Goal: Task Accomplishment & Management: Use online tool/utility

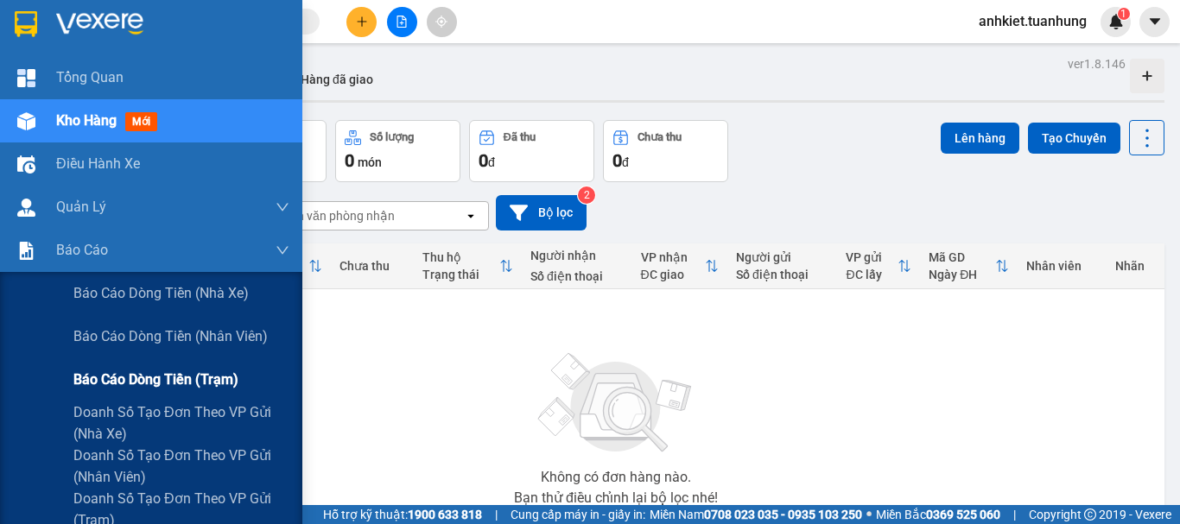
click at [154, 388] on span "Báo cáo dòng tiền (trạm)" at bounding box center [155, 380] width 165 height 22
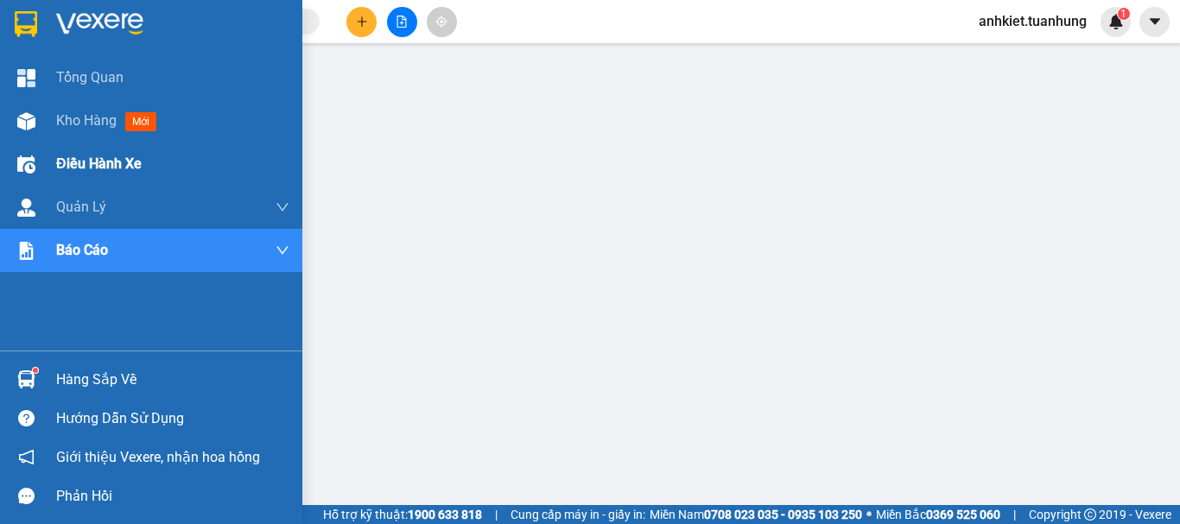
drag, startPoint x: 86, startPoint y: 121, endPoint x: 93, endPoint y: 149, distance: 29.5
click at [93, 149] on div "Tổng Quan Kho hàng mới Điều hành xe Quản Lý Quản lý chuyến Quản lý khách hàng Q…" at bounding box center [151, 203] width 302 height 295
click at [100, 112] on span "Kho hàng" at bounding box center [86, 120] width 60 height 16
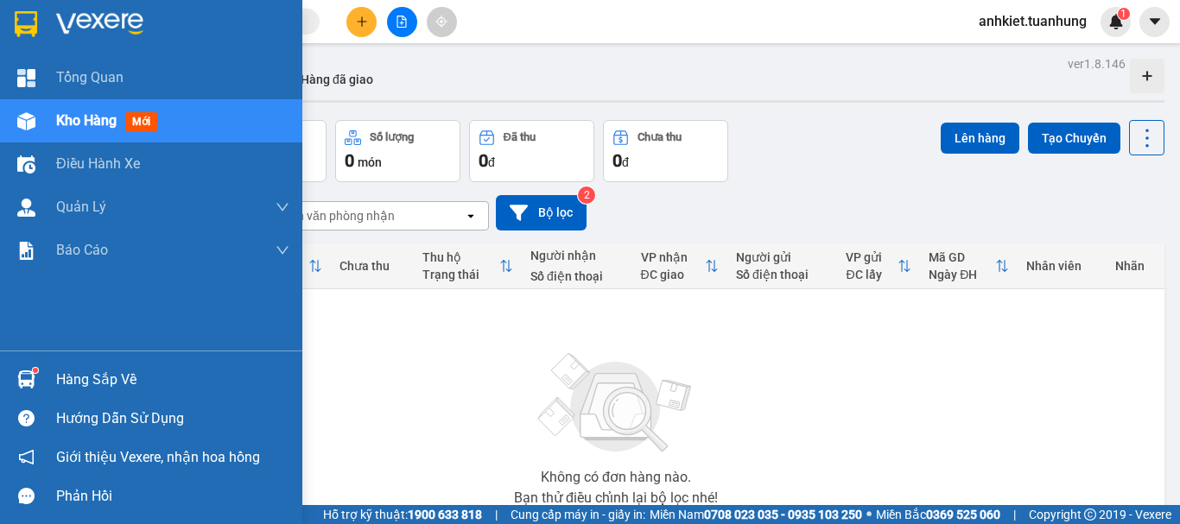
click at [44, 368] on div "Hàng sắp về" at bounding box center [151, 379] width 302 height 39
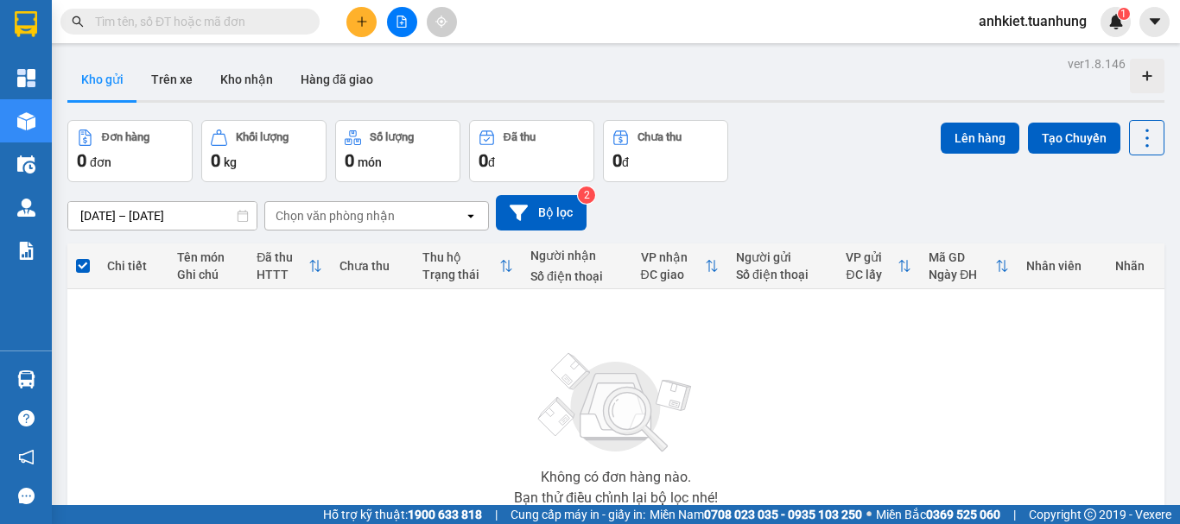
click at [914, 392] on section "Kết quả tìm kiếm ( 0 ) Bộ lọc No Data anhkiet.tuanhung 1 Tổng Quan Kho hàng mới…" at bounding box center [590, 262] width 1180 height 524
click at [215, 70] on button "Kho nhận" at bounding box center [246, 79] width 80 height 41
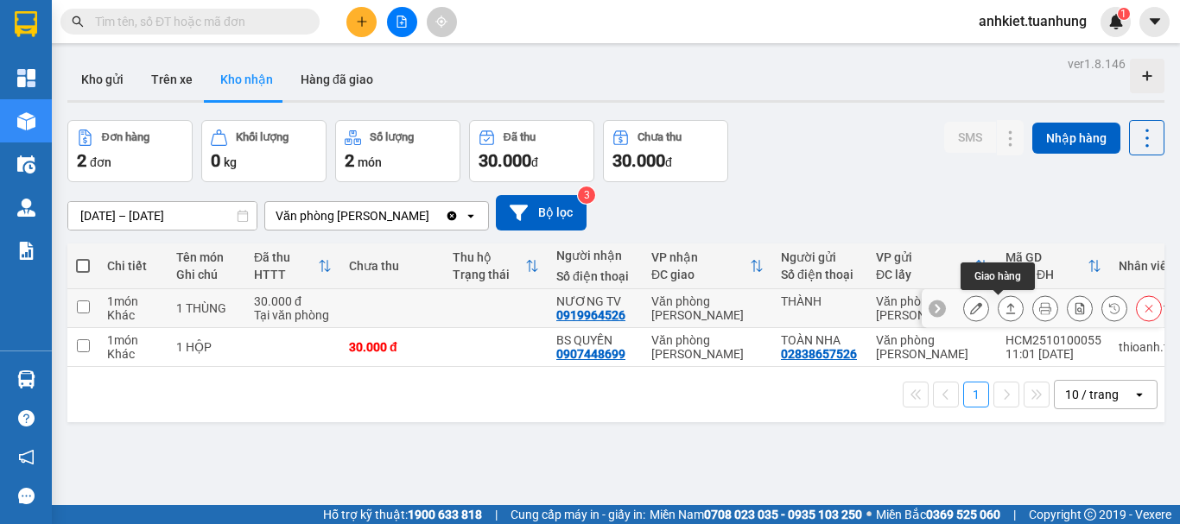
click at [1005, 310] on icon at bounding box center [1011, 308] width 12 height 12
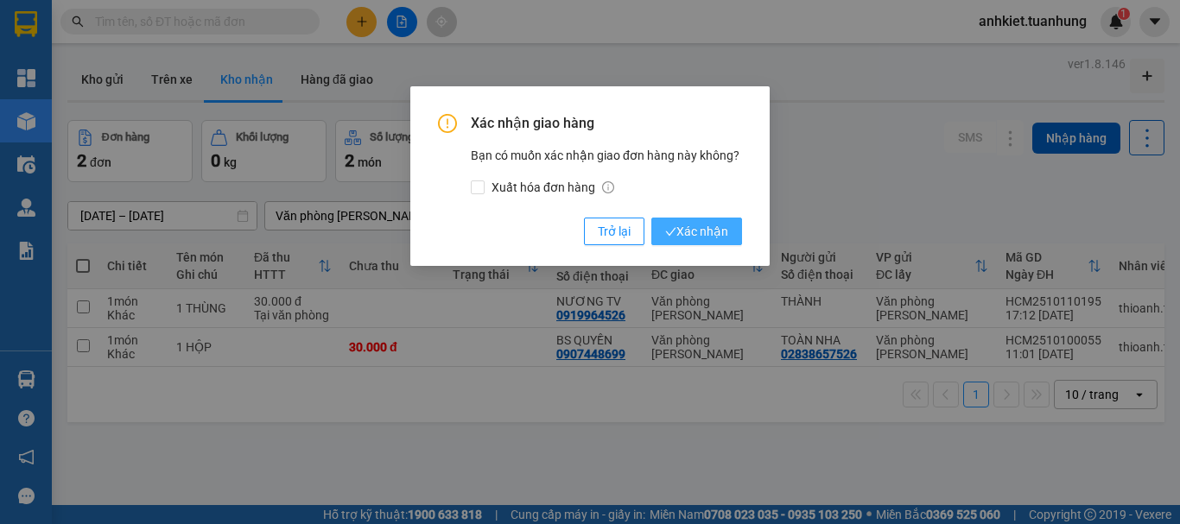
click at [703, 234] on span "Xác nhận" at bounding box center [696, 231] width 63 height 19
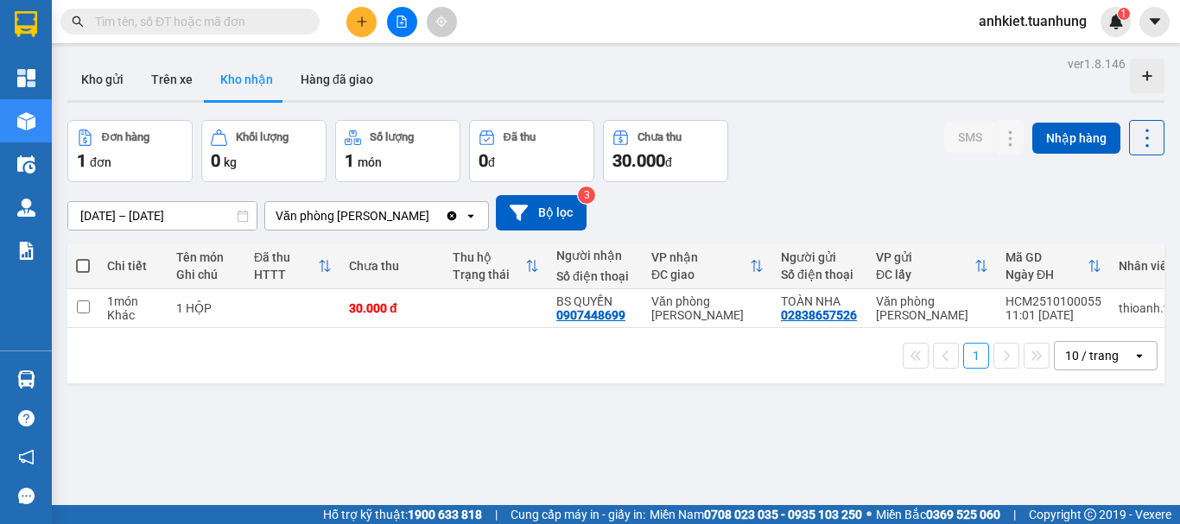
click at [365, 16] on icon "plus" at bounding box center [362, 22] width 12 height 12
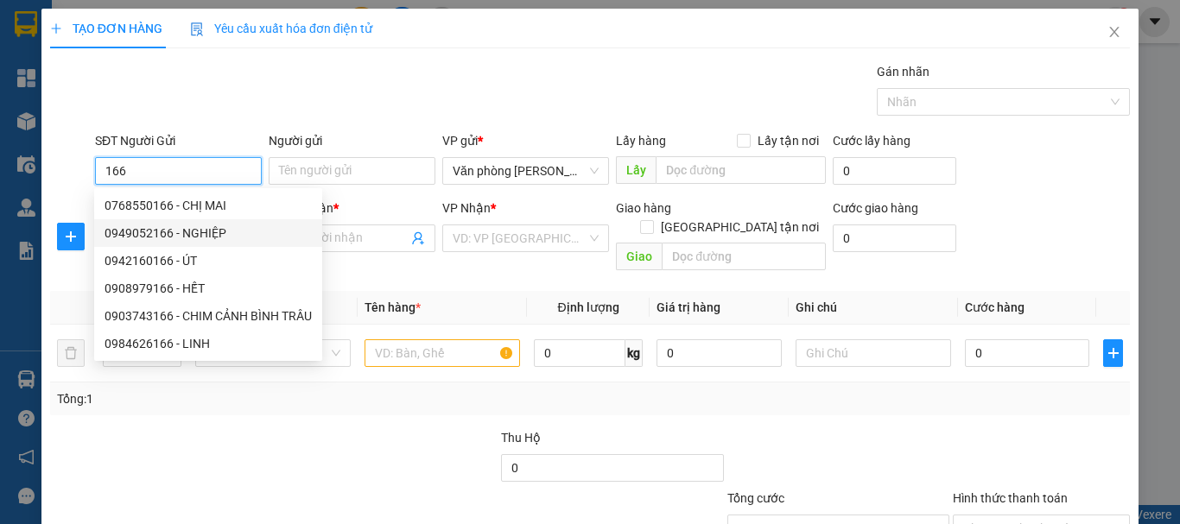
drag, startPoint x: 187, startPoint y: 210, endPoint x: 203, endPoint y: 229, distance: 25.1
click at [201, 256] on div "0768550166 - CHỊ MAI 0949052166 - NGHIỆP 0942160166 - ÚT 0908979166 - HẾT 0903…" at bounding box center [208, 275] width 228 height 166
click at [203, 229] on div "0949052166 - NGHIỆP" at bounding box center [208, 233] width 207 height 19
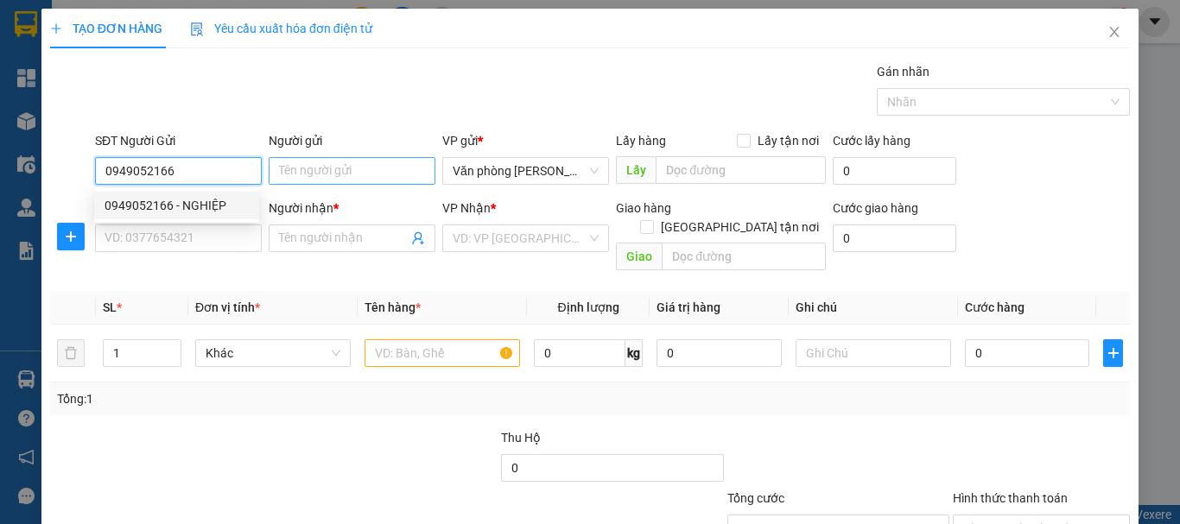
type input "0949052166"
click at [333, 174] on input "Người gửi" at bounding box center [352, 171] width 167 height 28
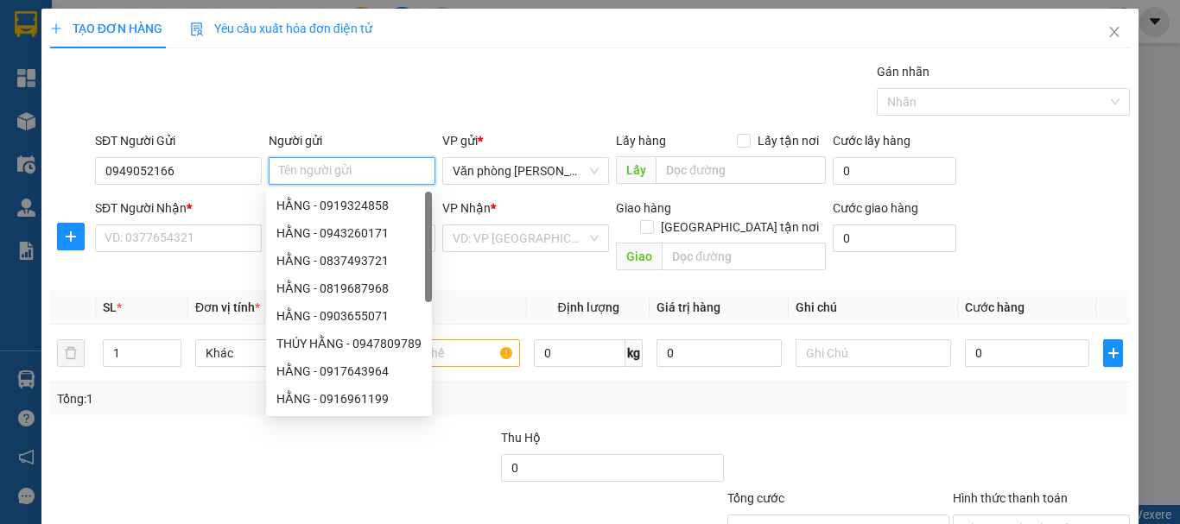
type input "/"
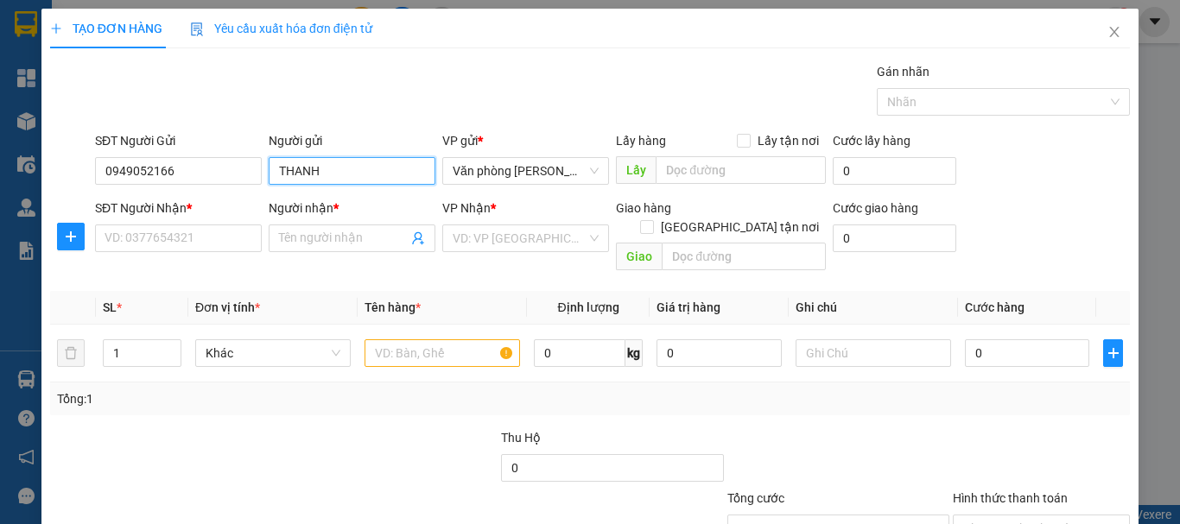
click at [372, 169] on input "THANH" at bounding box center [352, 171] width 167 height 28
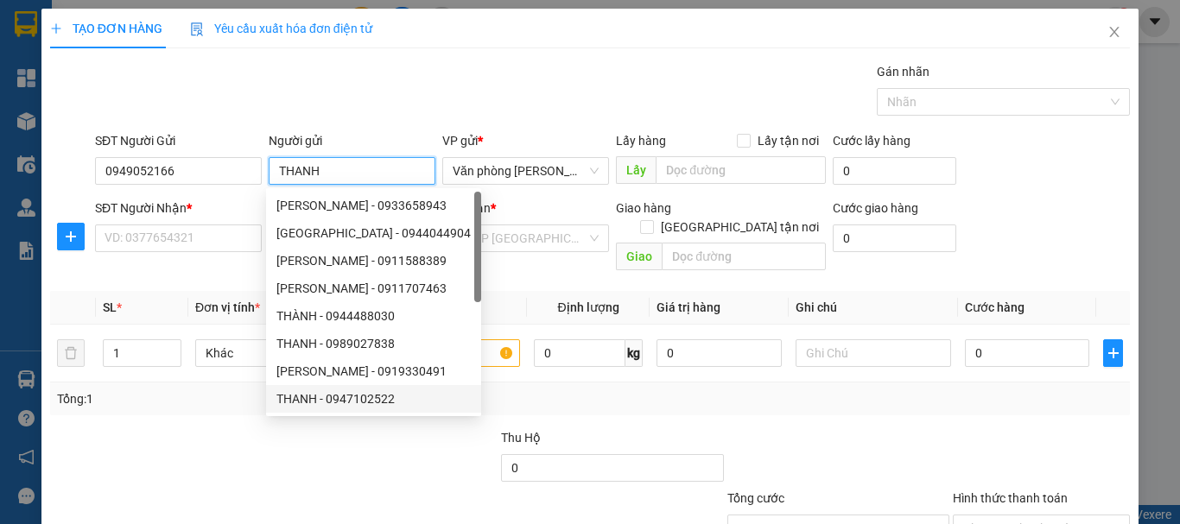
type input "4"
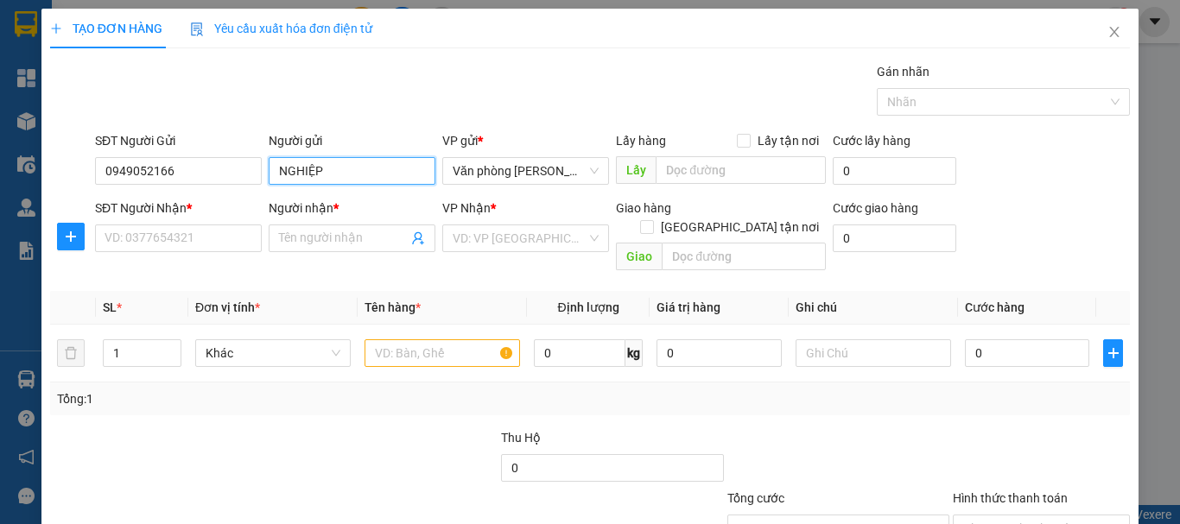
type input "NGHIỆP"
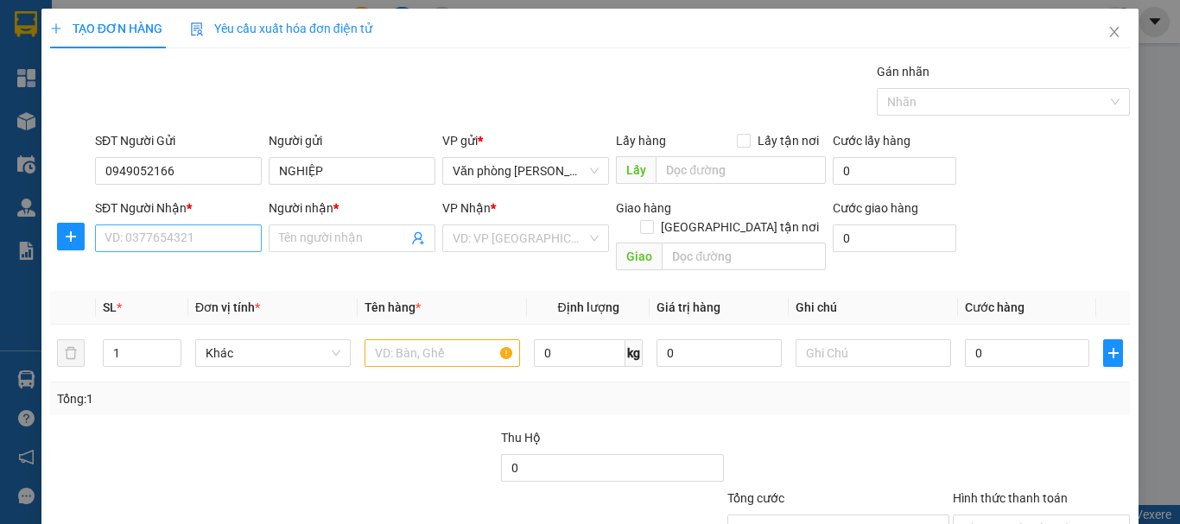
click at [198, 231] on div "SĐT Người Nhận * VD: 0377654321" at bounding box center [178, 229] width 167 height 60
click at [197, 231] on input "SĐT Người Nhận *" at bounding box center [178, 239] width 167 height 28
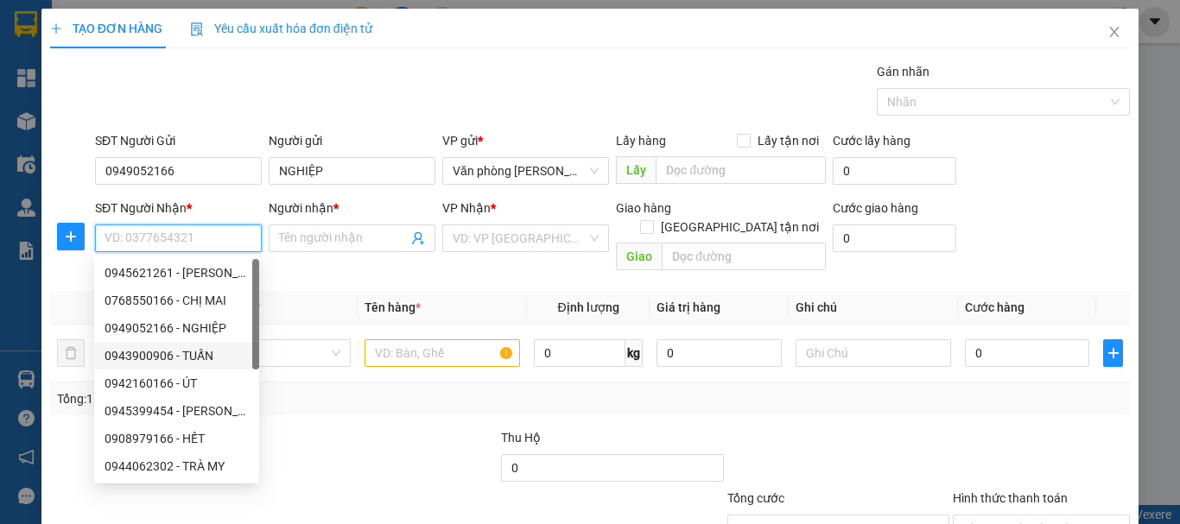
click at [195, 364] on div "0943900906 - TUẤN" at bounding box center [177, 355] width 144 height 19
type input "0943900906"
type input "TUẤN"
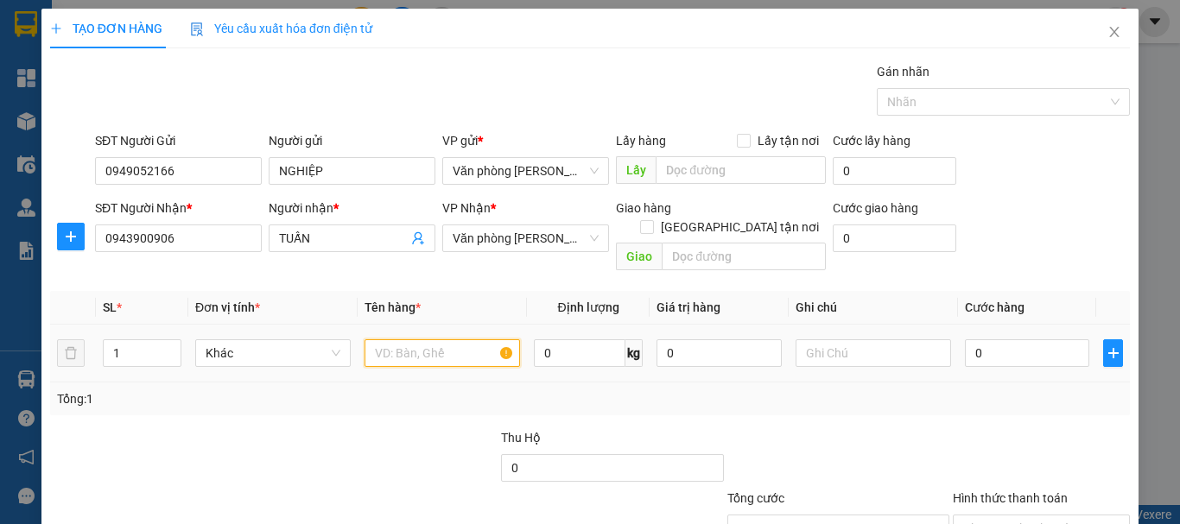
click at [409, 341] on input "text" at bounding box center [441, 353] width 155 height 28
type input "+"
type input "1 THÙNG"
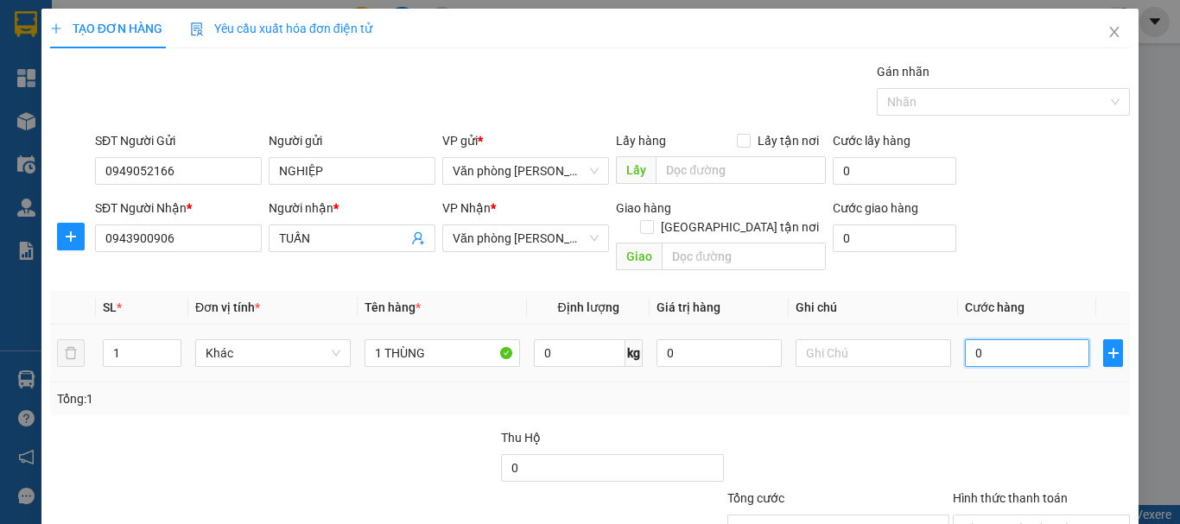
click at [982, 339] on input "0" at bounding box center [1027, 353] width 124 height 28
type input "+3"
type input "3"
type input "+30"
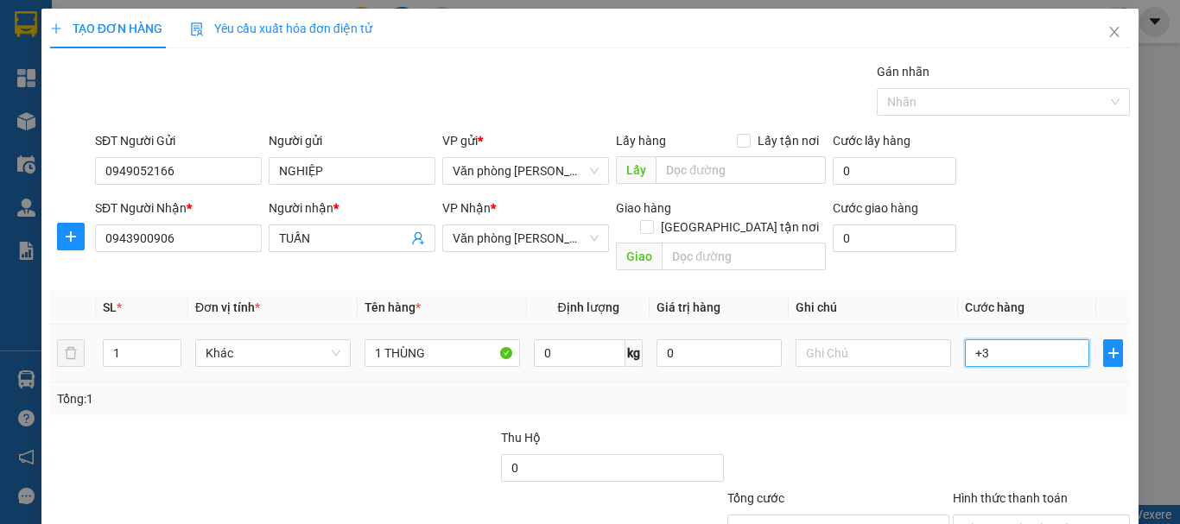
type input "30"
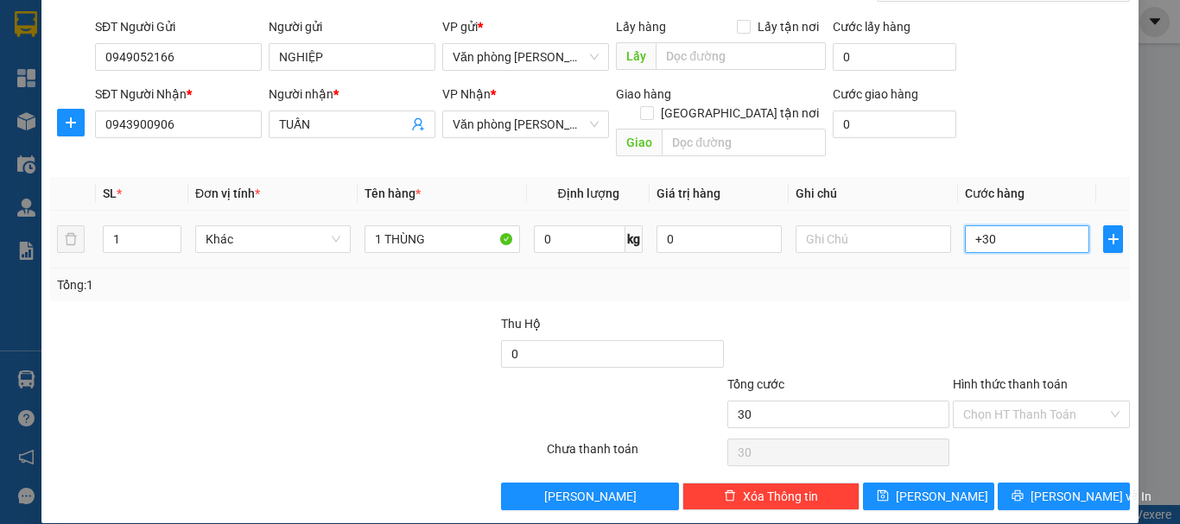
scroll to position [115, 0]
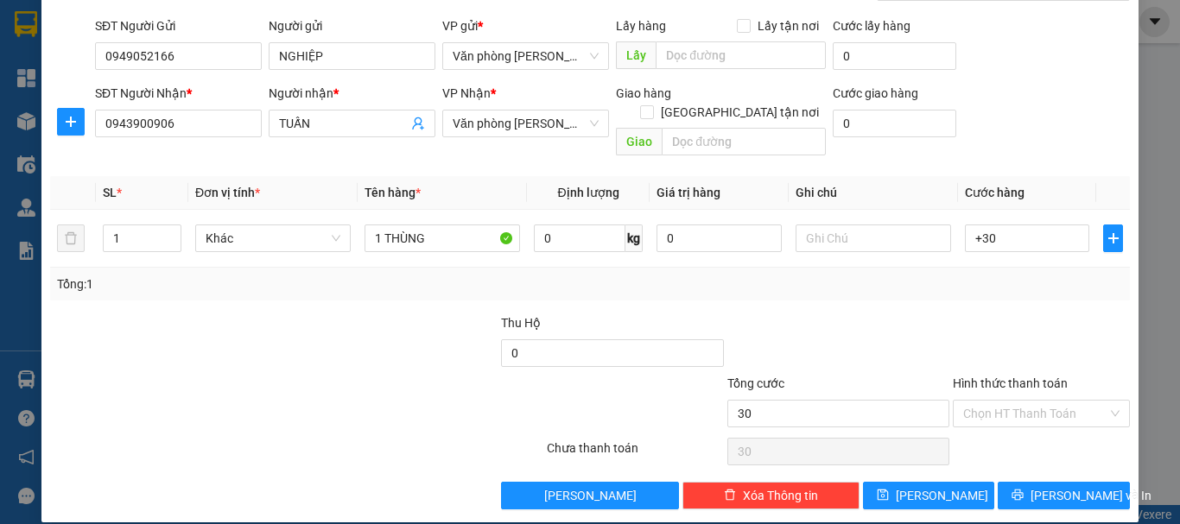
click at [978, 315] on div at bounding box center [1041, 344] width 181 height 60
type input "30.000"
click at [989, 401] on input "Hình thức thanh toán" at bounding box center [1035, 414] width 144 height 26
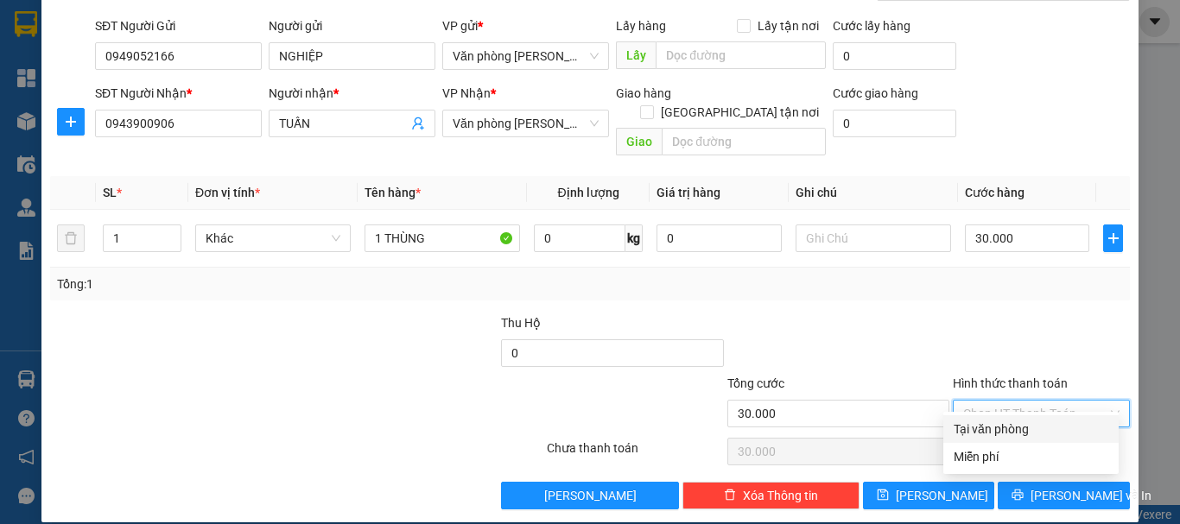
click at [995, 414] on div "Transit Pickup Surcharge Ids Transit Deliver Surcharge Ids Transit Deliver Surc…" at bounding box center [590, 228] width 1080 height 562
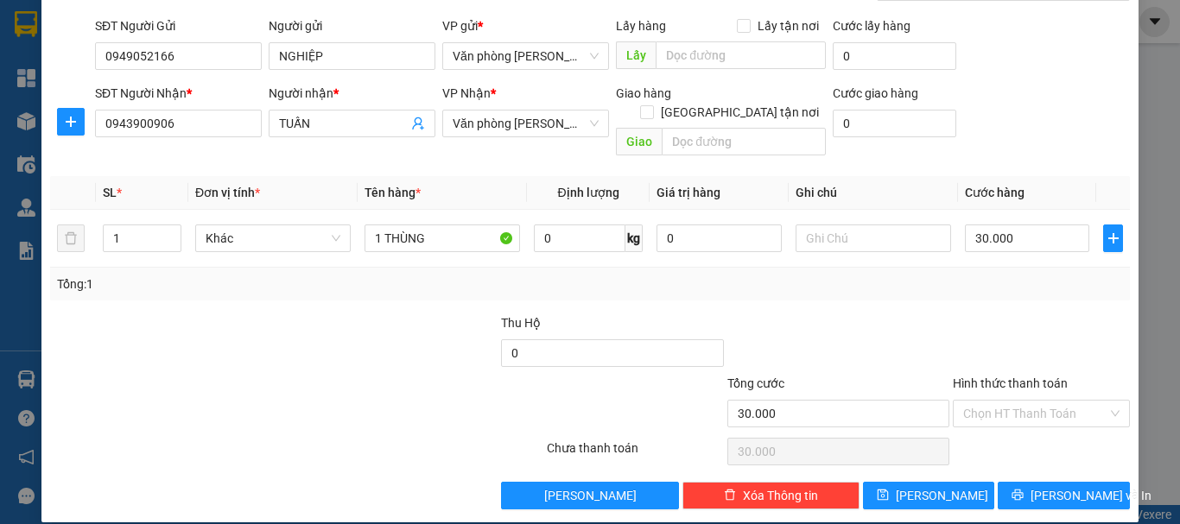
click at [997, 434] on div "Chọn HT Thanh Toán" at bounding box center [1041, 451] width 181 height 35
click at [1006, 401] on input "Hình thức thanh toán" at bounding box center [1035, 414] width 144 height 26
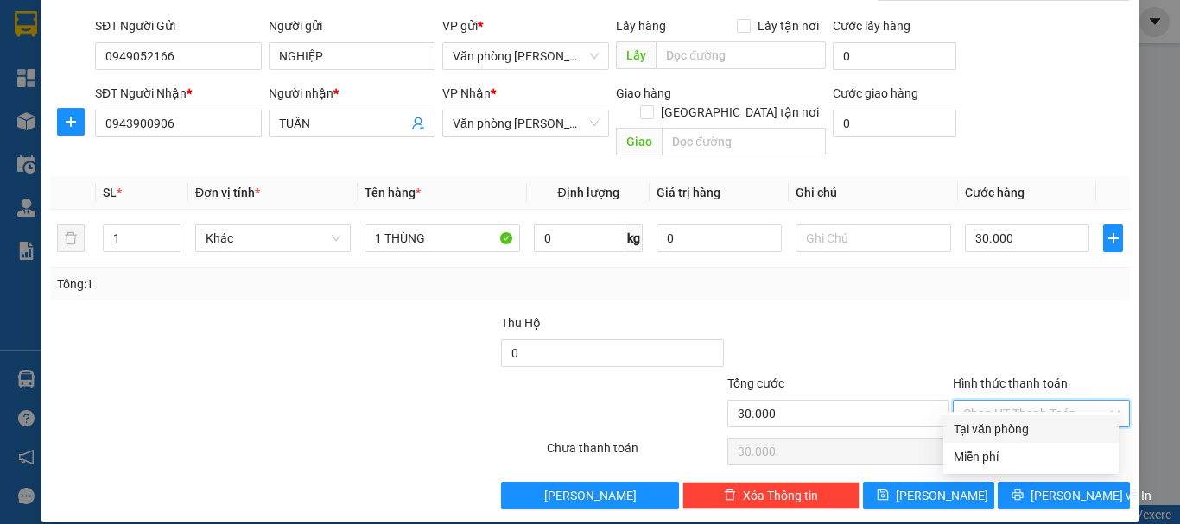
click at [1007, 421] on div "Tại văn phòng" at bounding box center [1031, 429] width 155 height 19
type input "0"
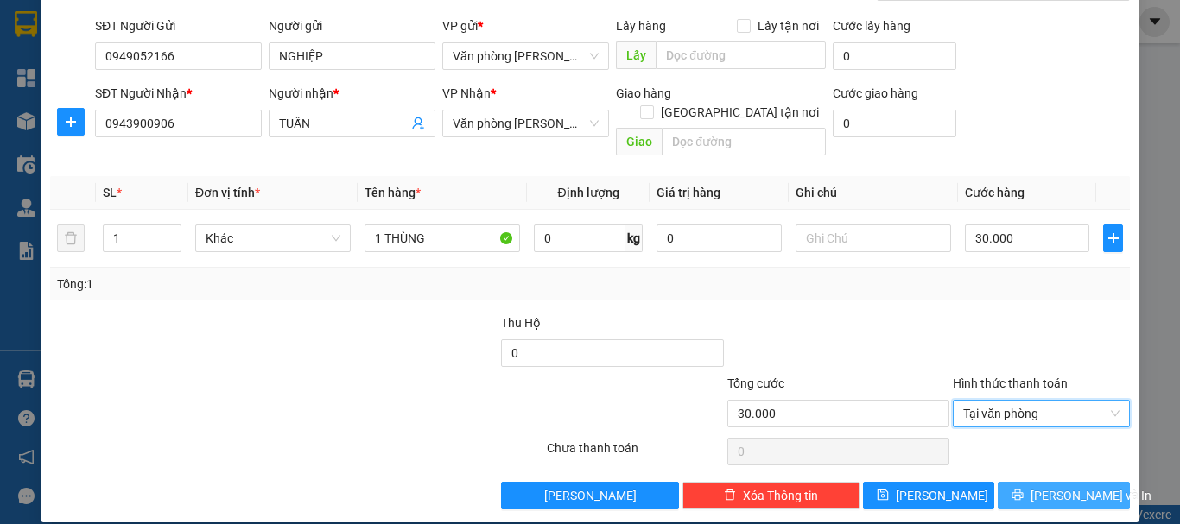
click at [1024, 490] on icon "printer" at bounding box center [1017, 495] width 11 height 11
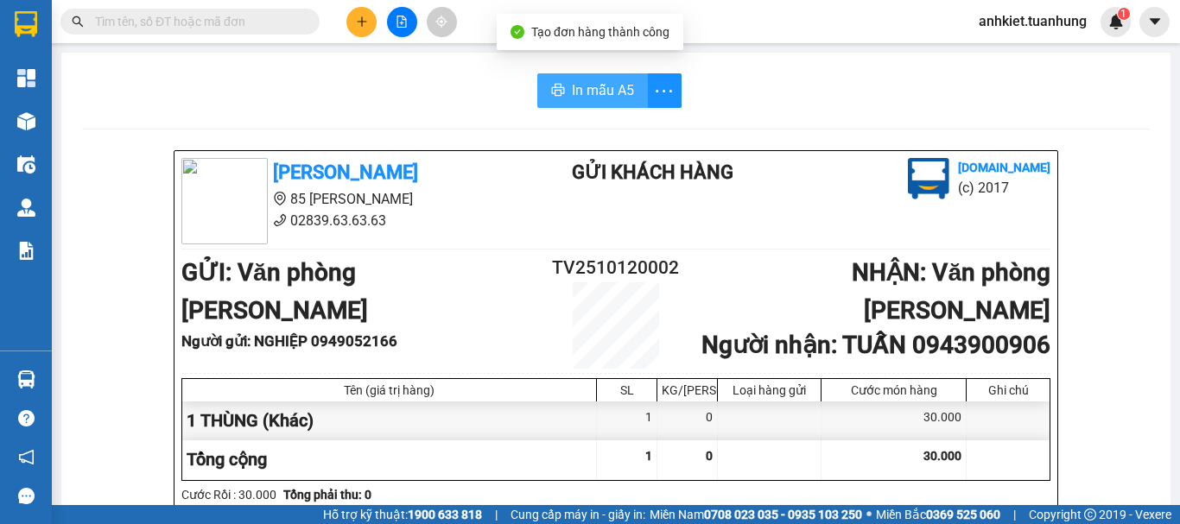
click at [537, 84] on button "In mẫu A5" at bounding box center [592, 90] width 111 height 35
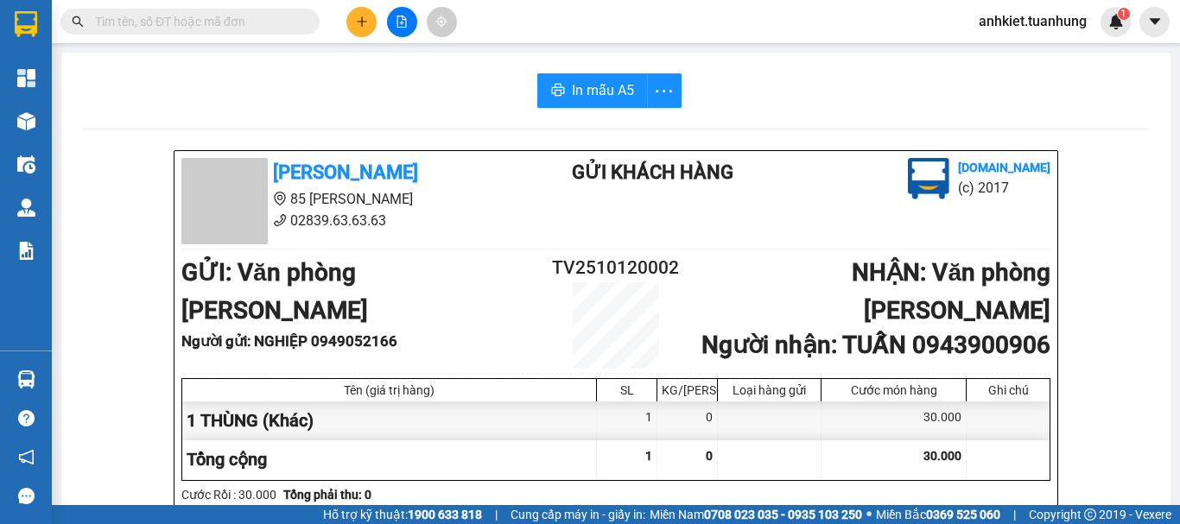
click at [373, 14] on button at bounding box center [361, 22] width 30 height 30
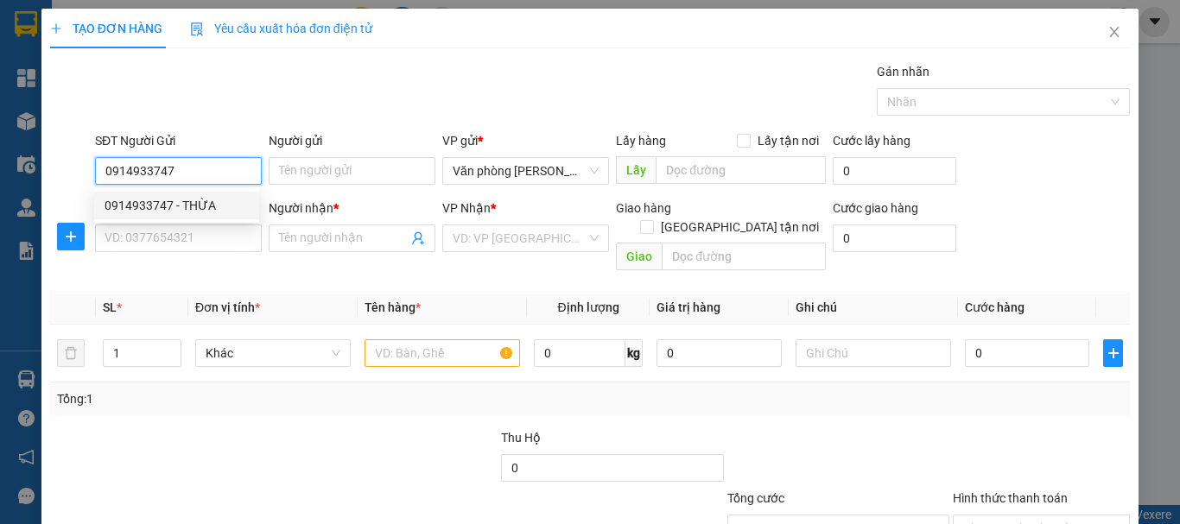
type input "0914933747"
click at [210, 220] on div "0914933747 0914933747 - THỪA" at bounding box center [176, 205] width 165 height 35
click at [202, 206] on div "0914933747 - THỪA" at bounding box center [177, 205] width 144 height 19
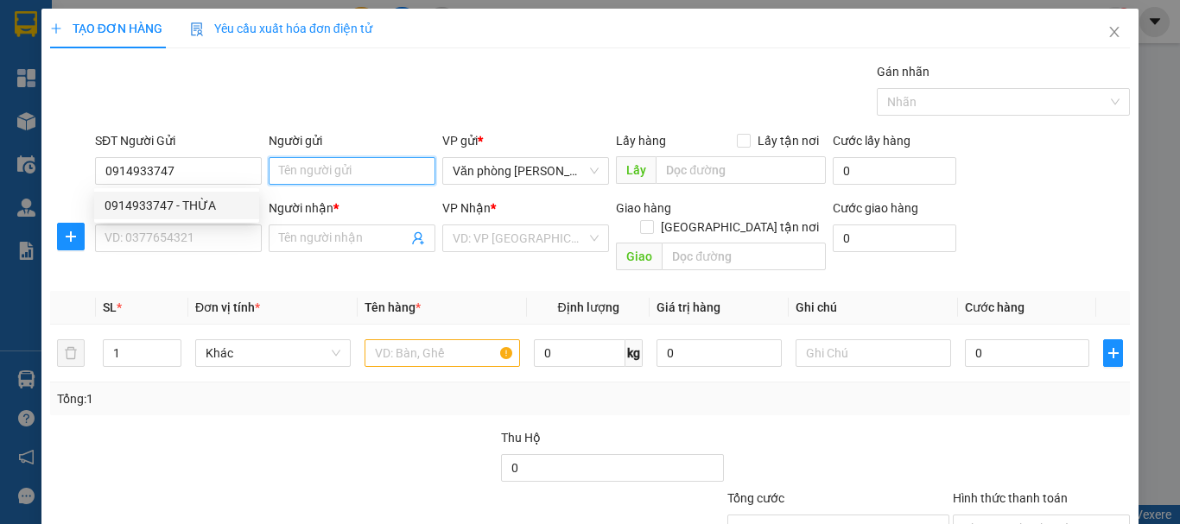
click at [293, 168] on input "Người gửi" at bounding box center [352, 171] width 167 height 28
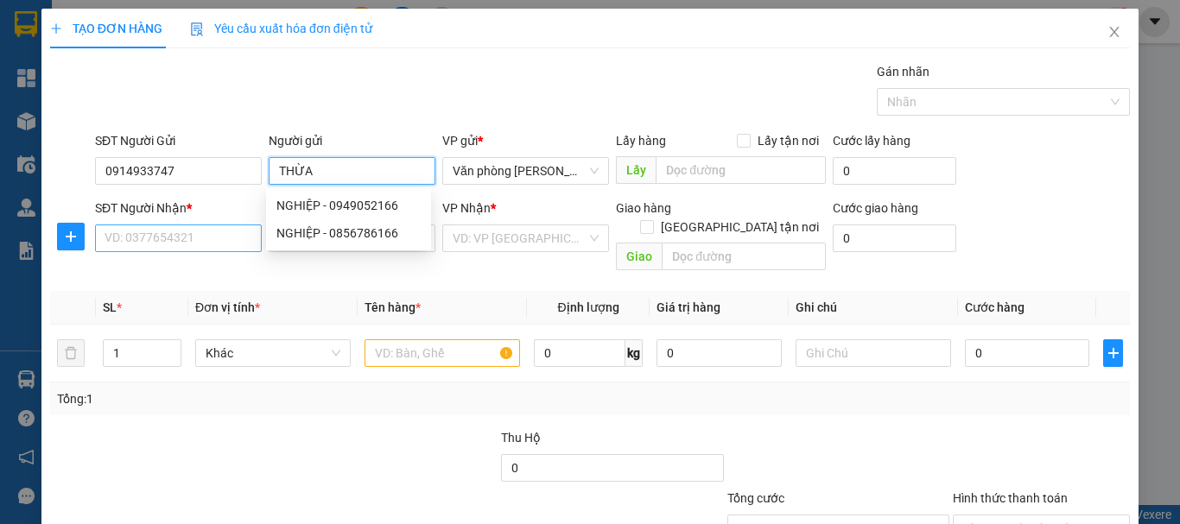
type input "THỪA"
click at [250, 231] on input "SĐT Người Nhận *" at bounding box center [178, 239] width 167 height 28
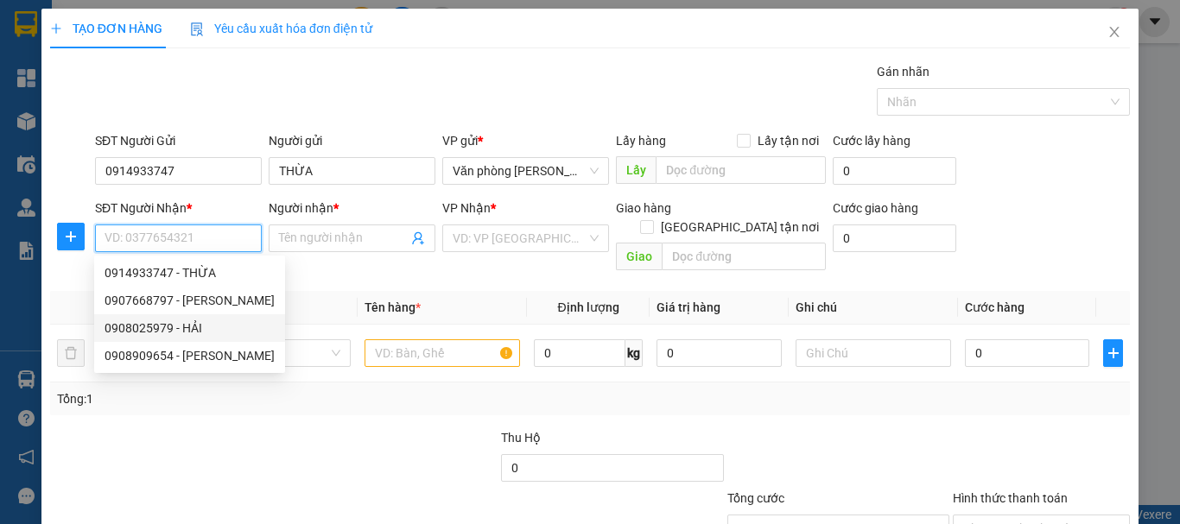
click at [200, 326] on div "0908025979 - HẢI" at bounding box center [190, 328] width 170 height 19
type input "0908025979"
type input "HẢI"
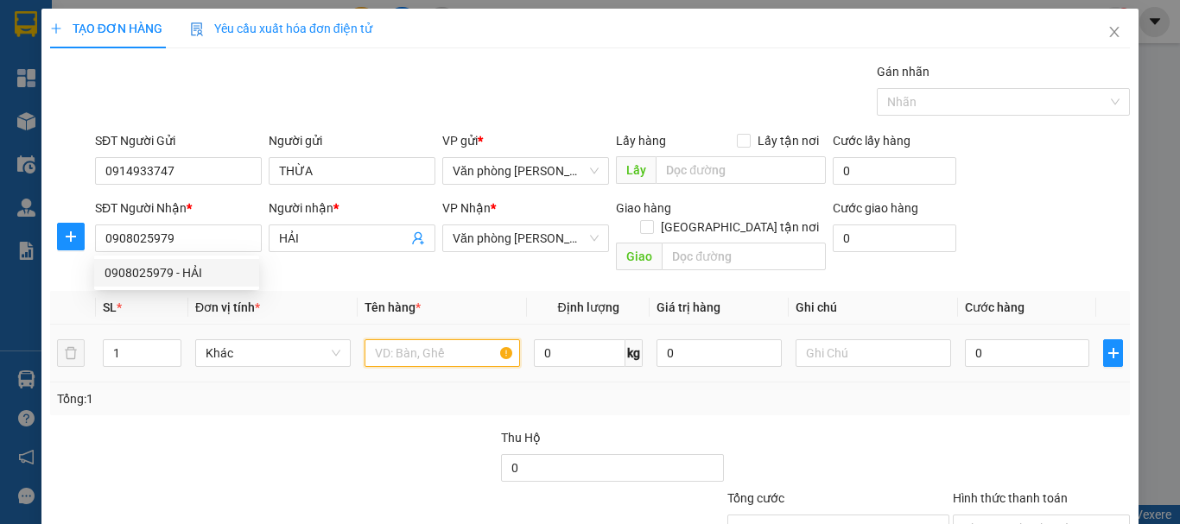
click at [396, 339] on input "text" at bounding box center [441, 353] width 155 height 28
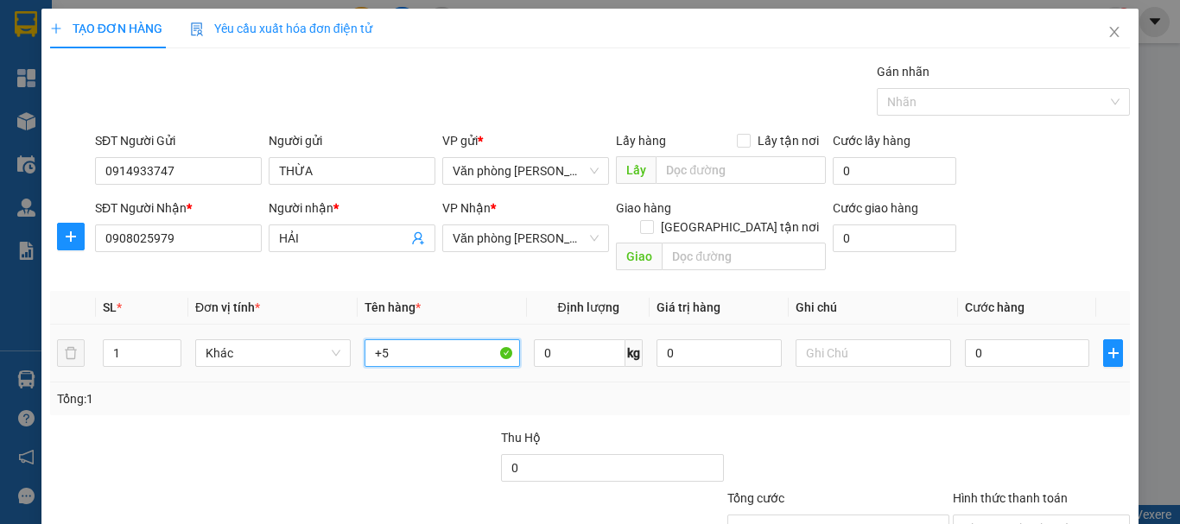
type input "+"
type input "1 THÙNG"
click at [995, 346] on input "0" at bounding box center [1027, 353] width 124 height 28
type input "40.000"
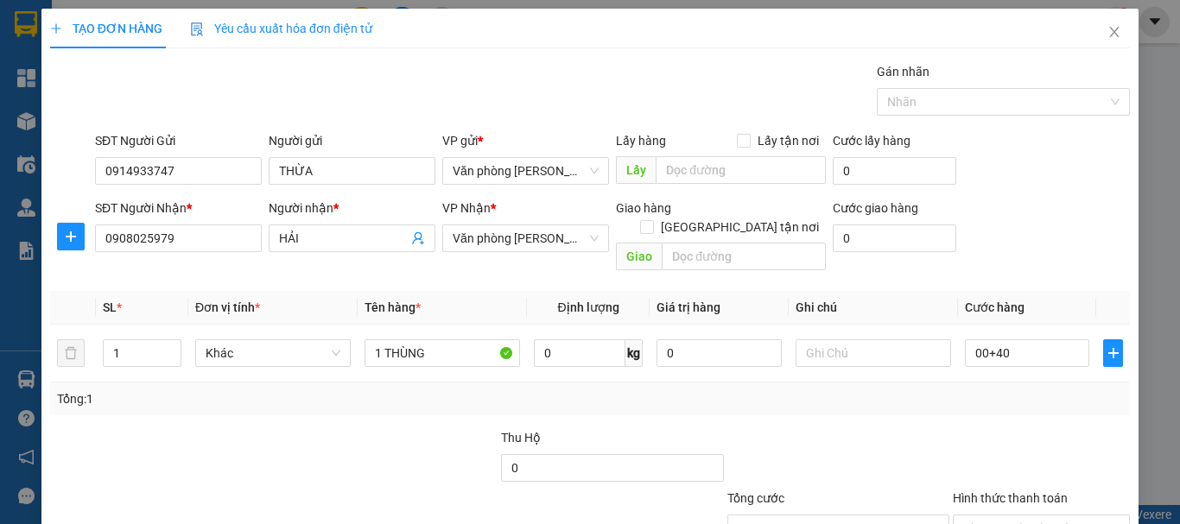
type input "40.000"
click at [992, 395] on div "Tổng: 1" at bounding box center [590, 399] width 1080 height 33
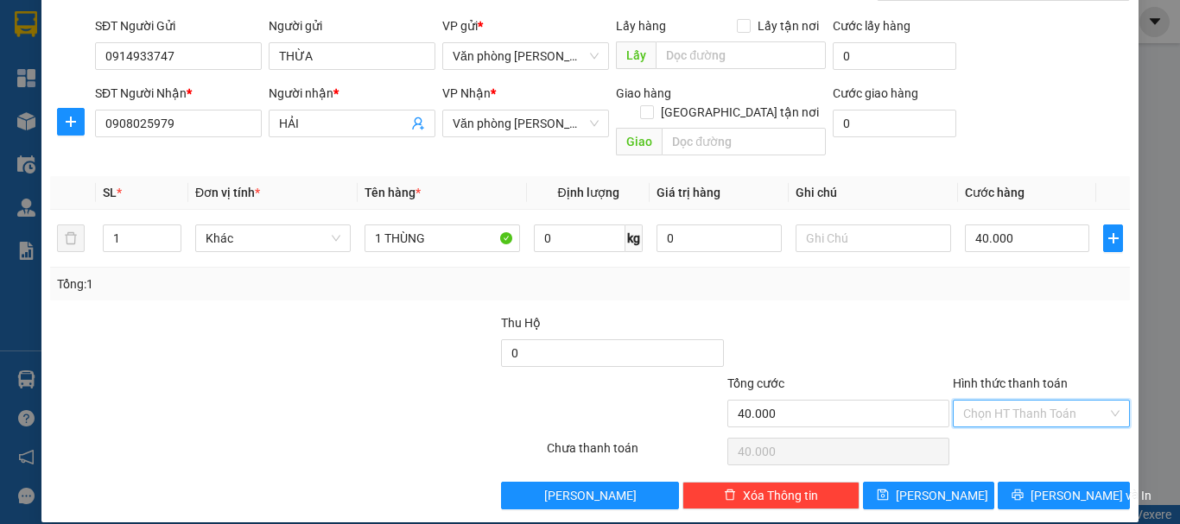
click at [1015, 401] on input "Hình thức thanh toán" at bounding box center [1035, 414] width 144 height 26
click at [1025, 421] on div "Tại văn phòng" at bounding box center [1031, 429] width 155 height 19
type input "0"
click at [941, 275] on div "Tổng: 1" at bounding box center [590, 284] width 1066 height 19
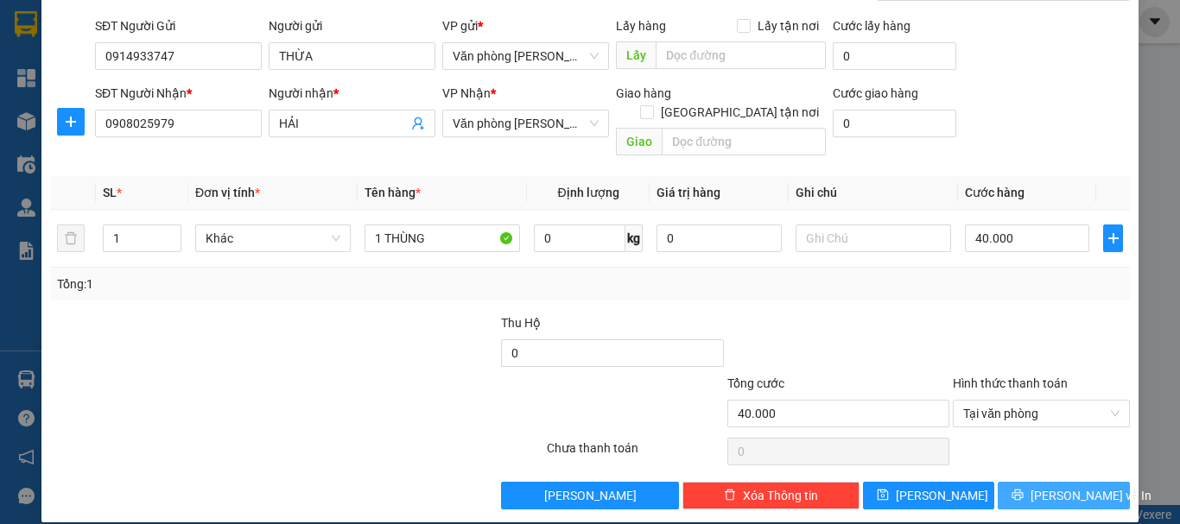
click at [1043, 486] on span "Lưu và In" at bounding box center [1090, 495] width 121 height 19
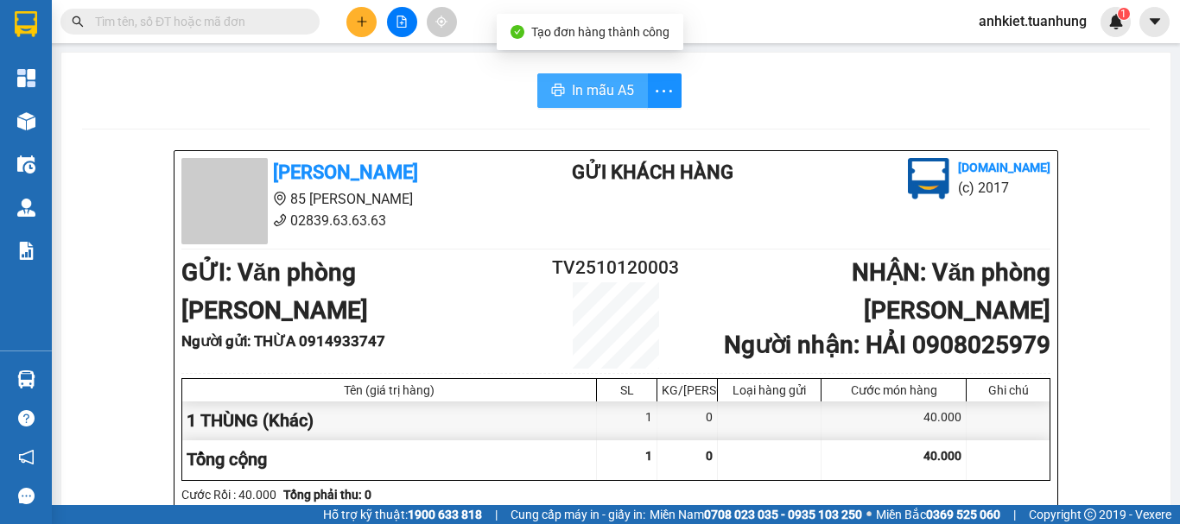
click at [537, 88] on button "In mẫu A5" at bounding box center [592, 90] width 111 height 35
click at [561, 87] on button "In mẫu A5" at bounding box center [592, 90] width 111 height 35
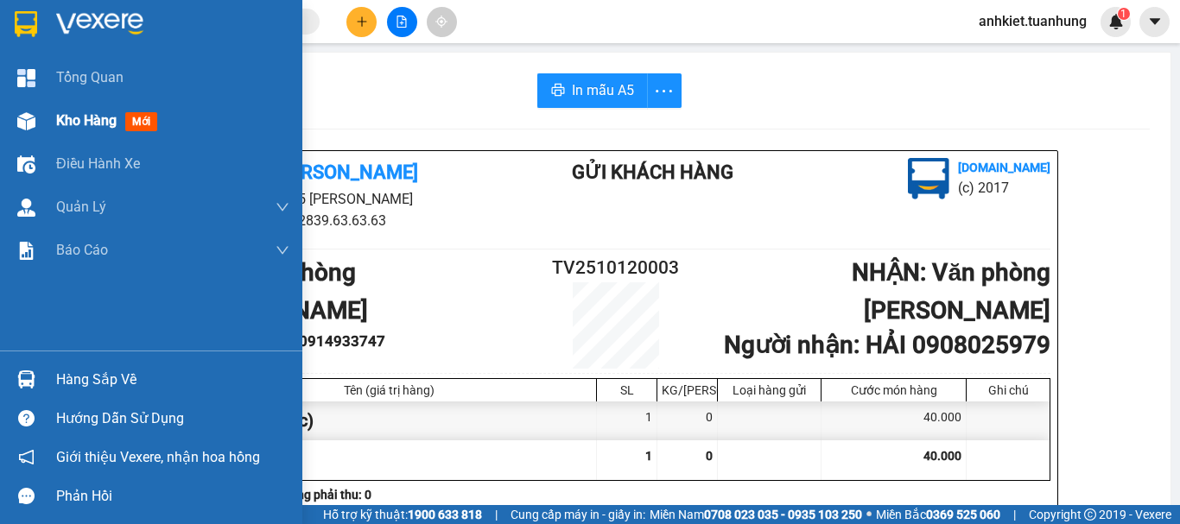
click at [73, 124] on span "Kho hàng" at bounding box center [86, 120] width 60 height 16
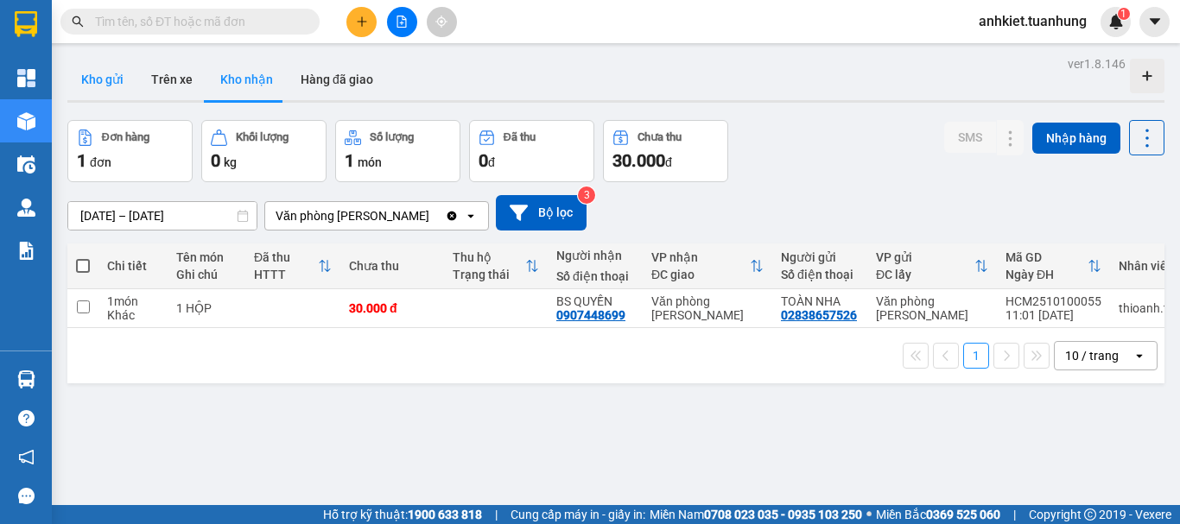
drag, startPoint x: 106, startPoint y: 70, endPoint x: 114, endPoint y: 77, distance: 10.4
click at [105, 70] on button "Kho gửi" at bounding box center [102, 79] width 70 height 41
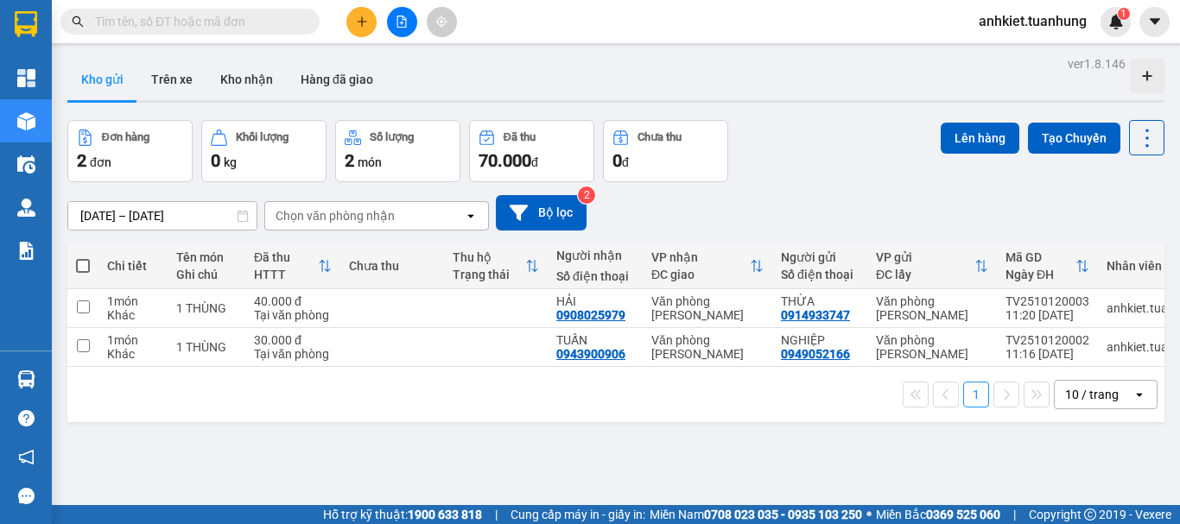
click at [83, 268] on span at bounding box center [83, 266] width 14 height 14
click at [83, 257] on input "checkbox" at bounding box center [83, 257] width 0 height 0
checkbox input "true"
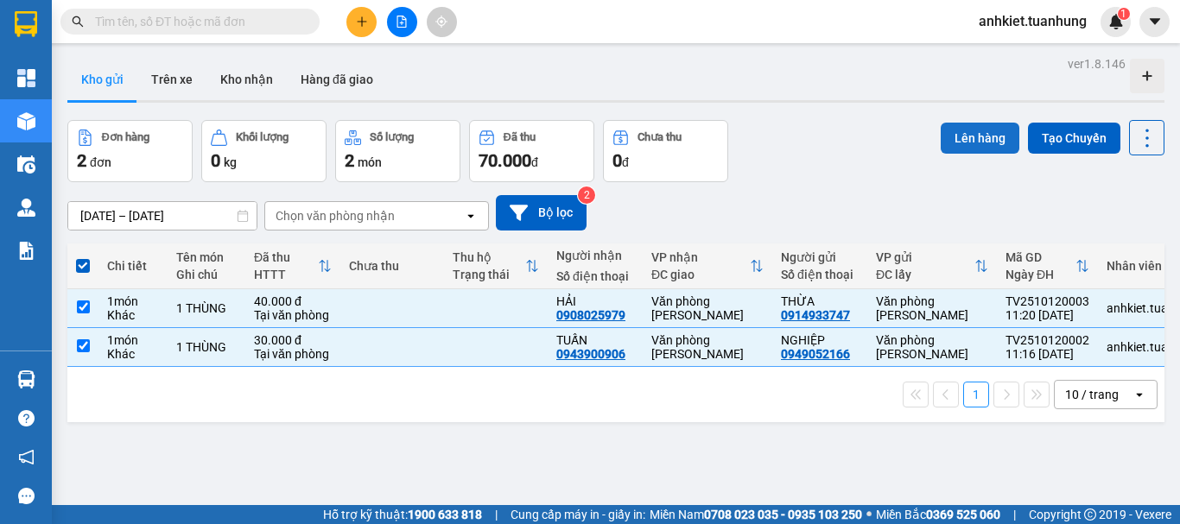
click at [941, 141] on button "Lên hàng" at bounding box center [980, 138] width 79 height 31
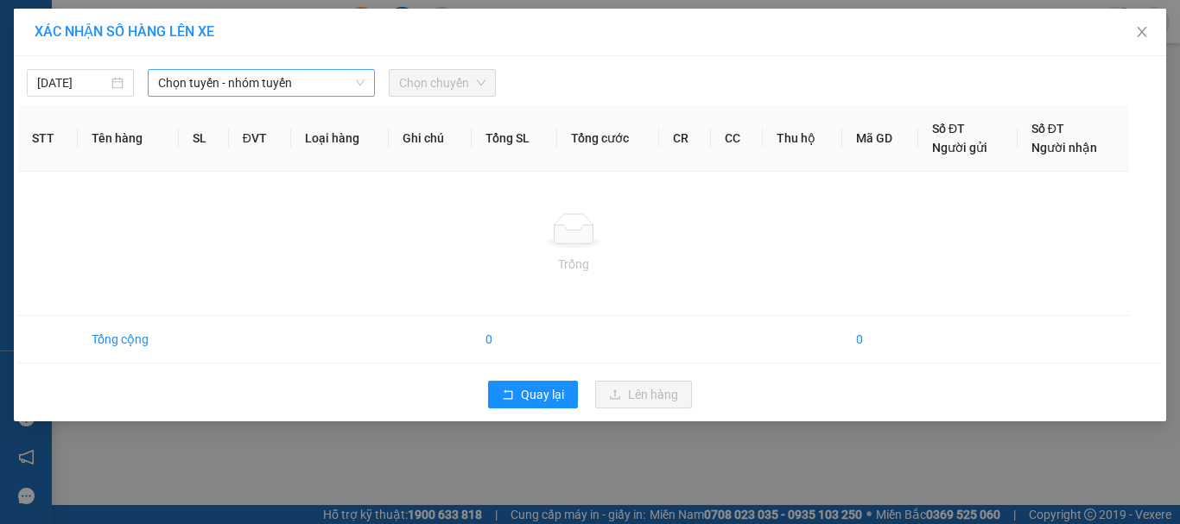
click at [214, 86] on span "Chọn tuyến - nhóm tuyến" at bounding box center [261, 83] width 206 height 26
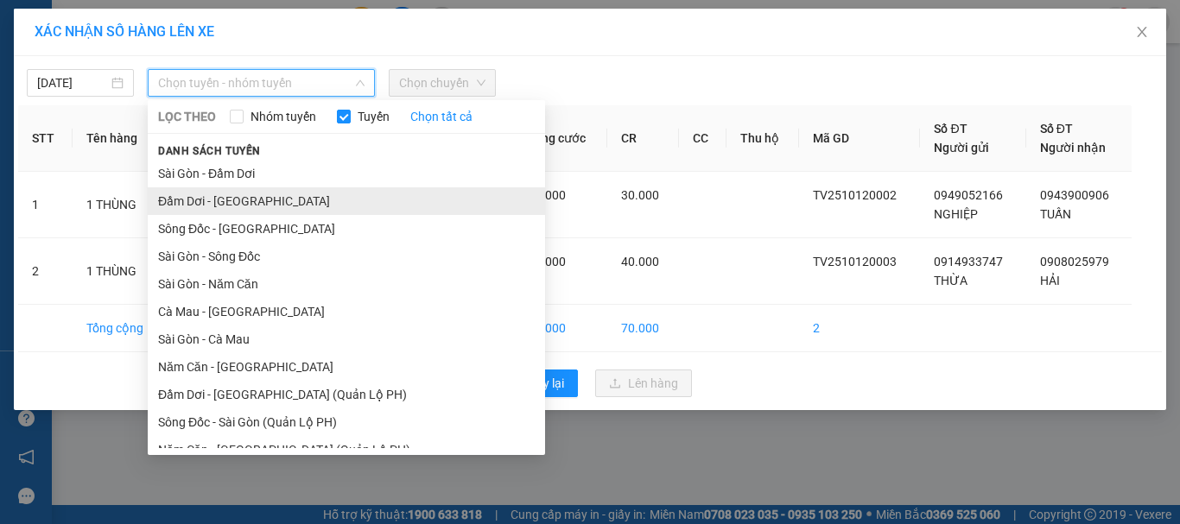
click at [240, 206] on li "Đầm Dơi - Sài Gòn" at bounding box center [346, 201] width 397 height 28
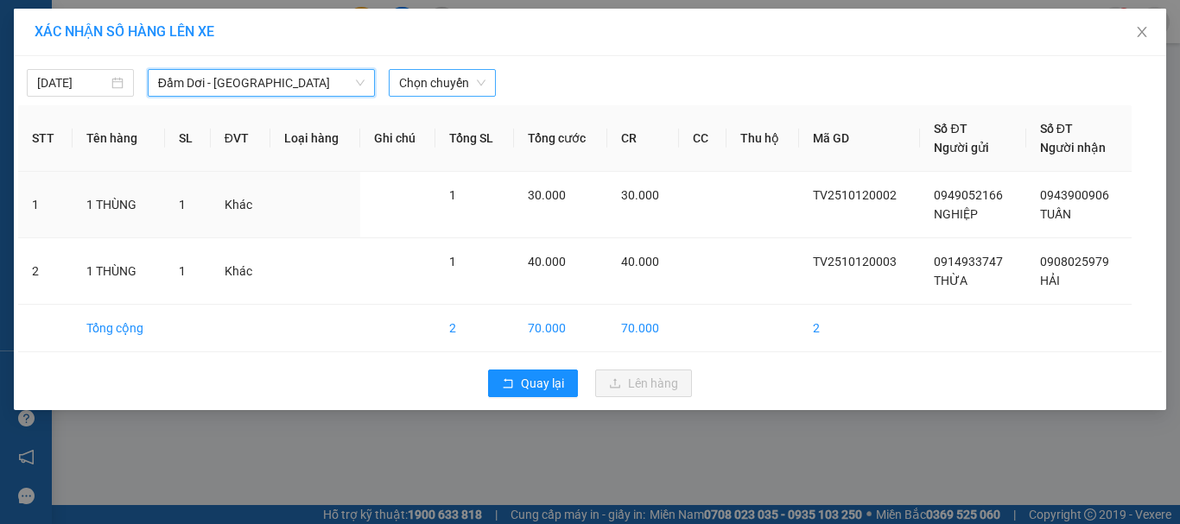
click at [456, 88] on span "Chọn chuyến" at bounding box center [442, 83] width 86 height 26
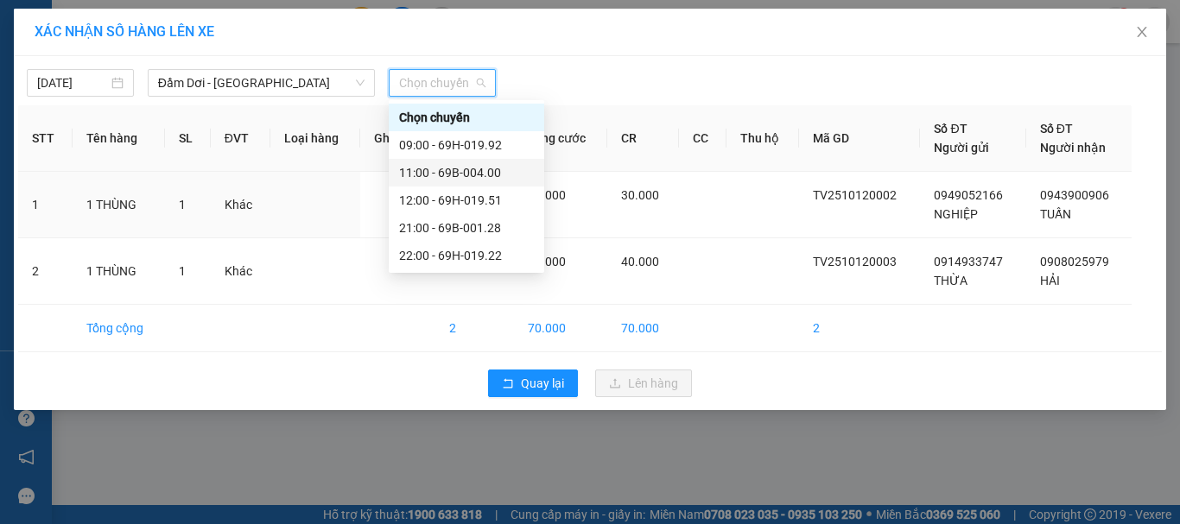
click at [474, 173] on div "11:00 - 69B-004.00" at bounding box center [466, 172] width 135 height 19
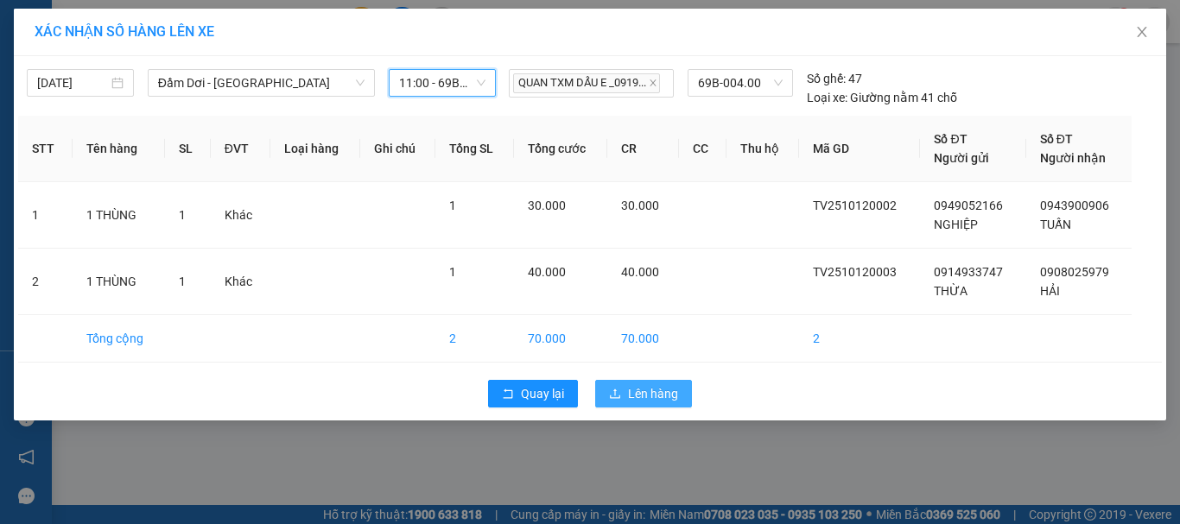
click at [632, 391] on span "Lên hàng" at bounding box center [653, 393] width 50 height 19
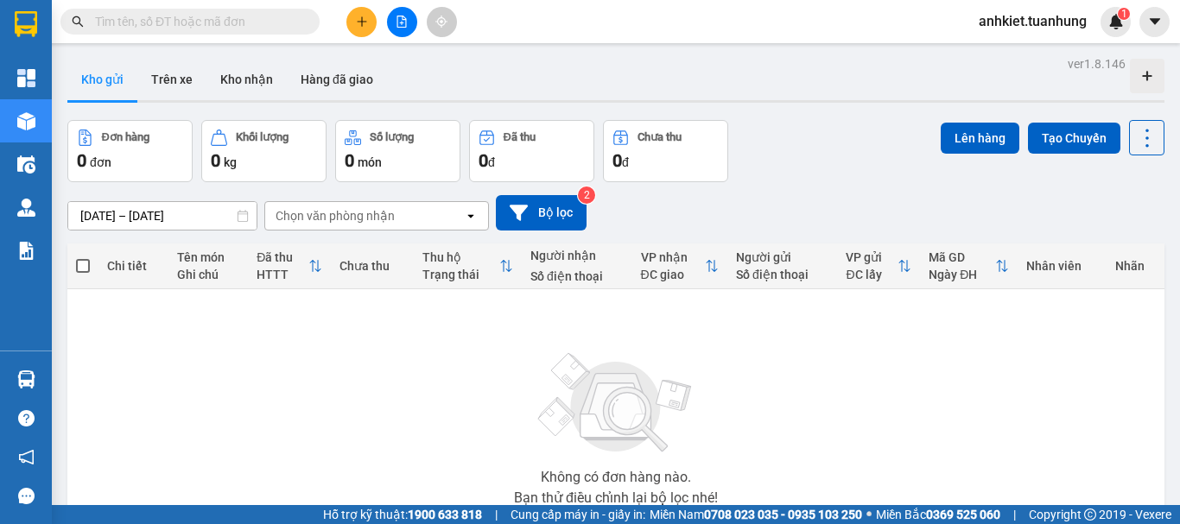
click at [234, 23] on input "text" at bounding box center [197, 21] width 204 height 19
paste input "HCM2510100051"
type input "HCM2510100051"
